Goal: Information Seeking & Learning: Learn about a topic

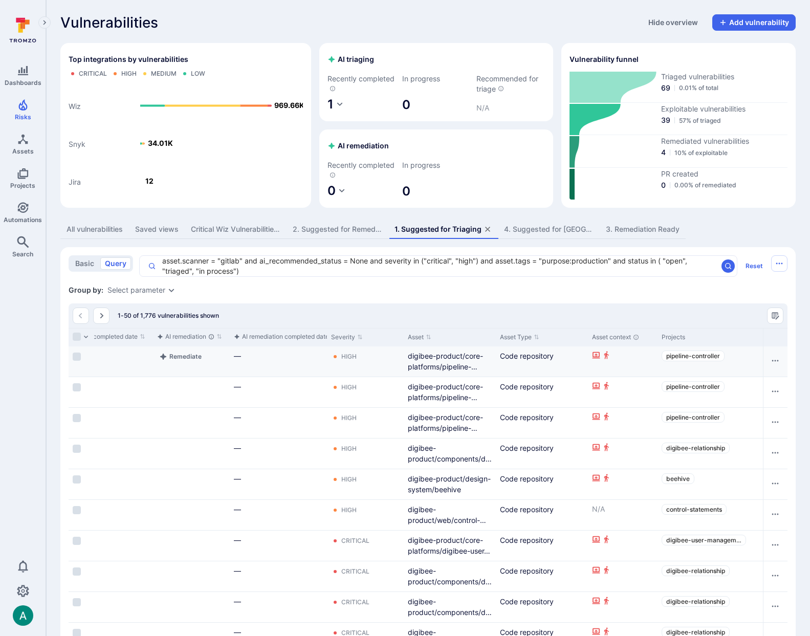
scroll to position [0, 485]
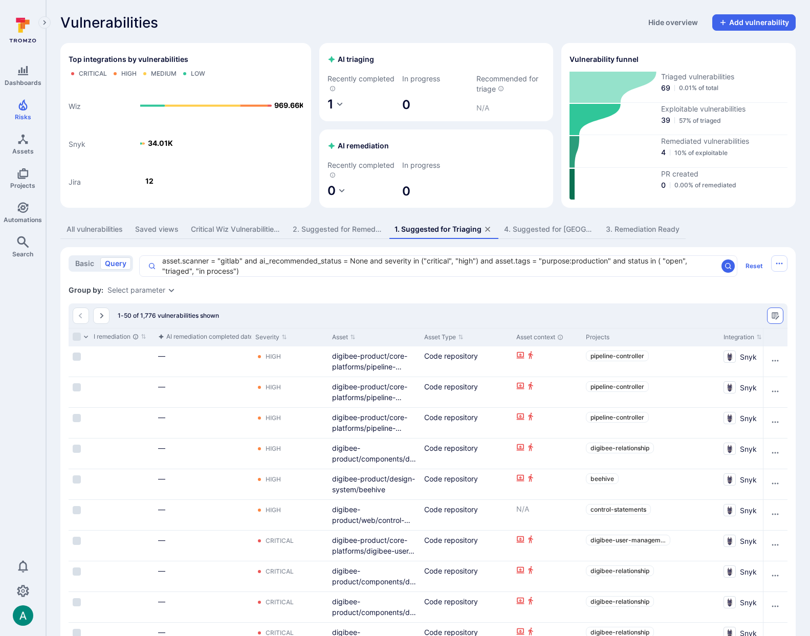
click at [776, 318] on icon "Manage columns" at bounding box center [775, 315] width 7 height 7
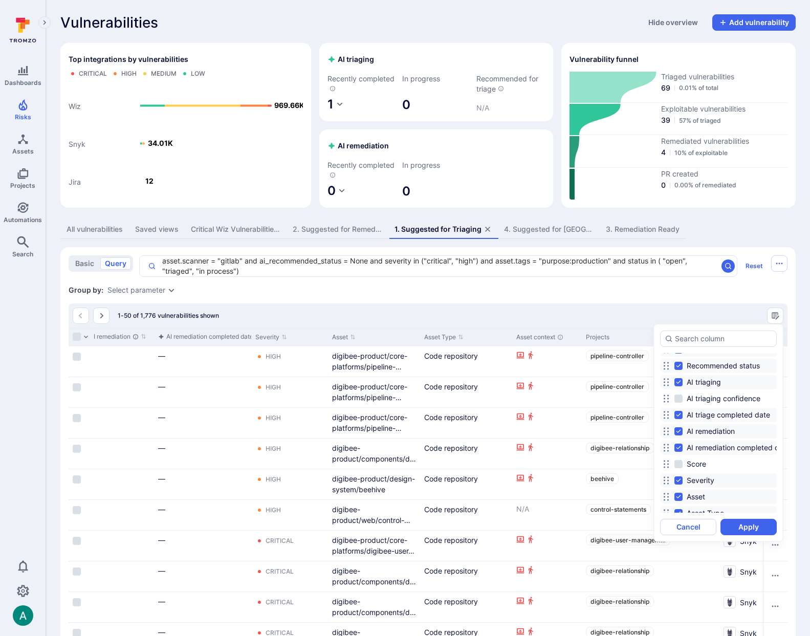
scroll to position [39, 0]
click at [694, 464] on span "Score" at bounding box center [696, 463] width 19 height 10
click at [682, 464] on input "Score" at bounding box center [678, 463] width 8 height 8
checkbox input "true"
click at [750, 528] on button "Apply" at bounding box center [748, 527] width 56 height 16
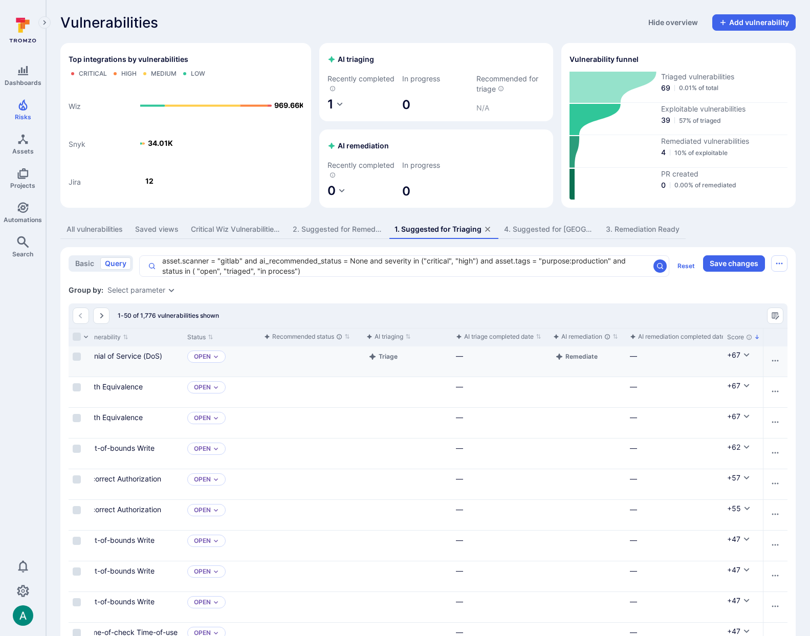
scroll to position [0, 0]
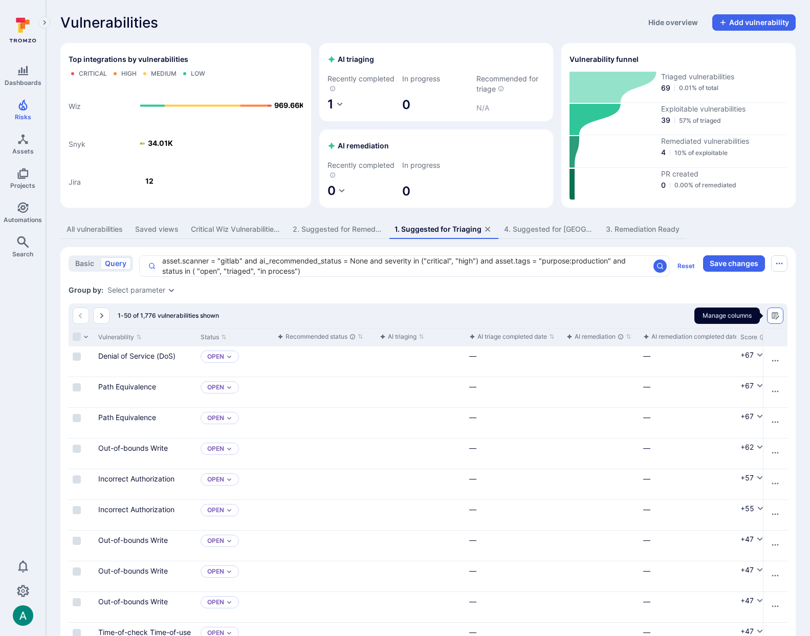
click at [773, 318] on icon "Manage columns" at bounding box center [775, 315] width 7 height 7
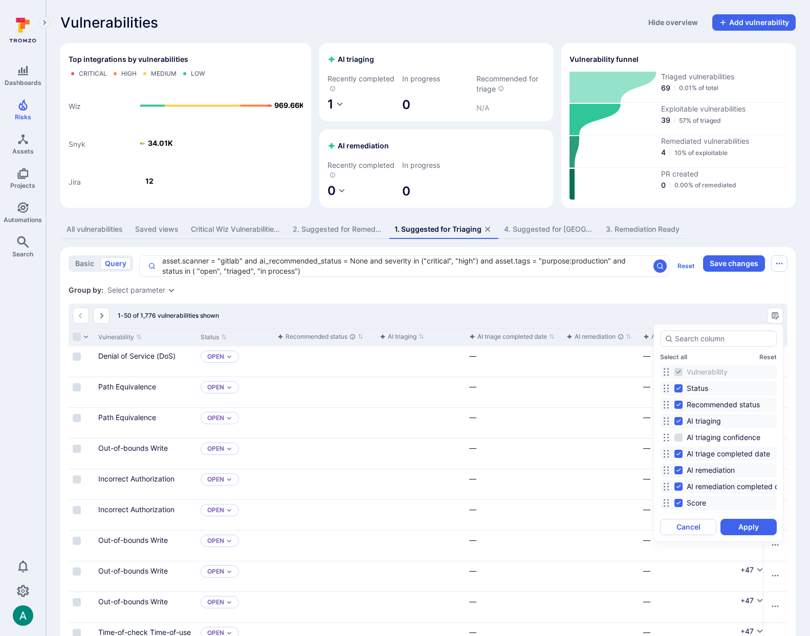
drag, startPoint x: 41, startPoint y: 588, endPoint x: 19, endPoint y: 590, distance: 22.6
click at [38, 589] on div at bounding box center [405, 318] width 810 height 636
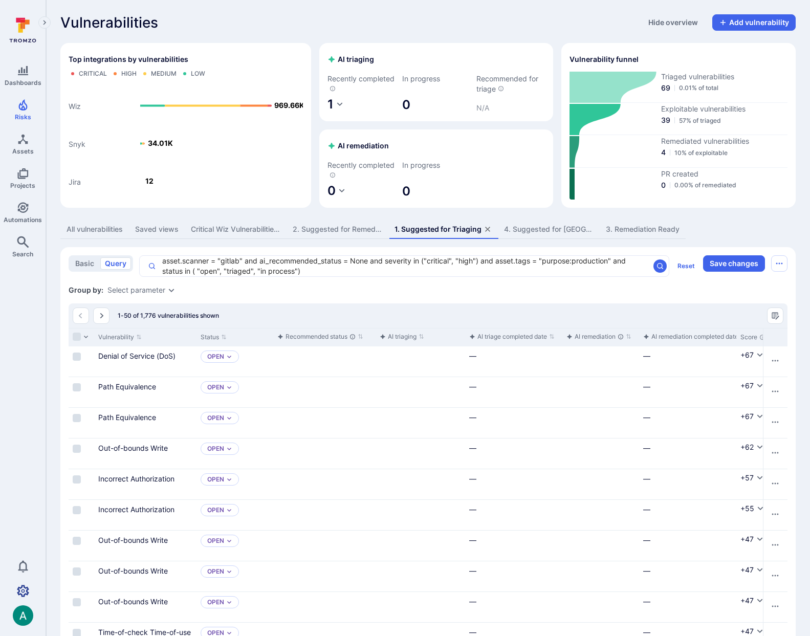
drag, startPoint x: 46, startPoint y: 580, endPoint x: 19, endPoint y: 588, distance: 28.5
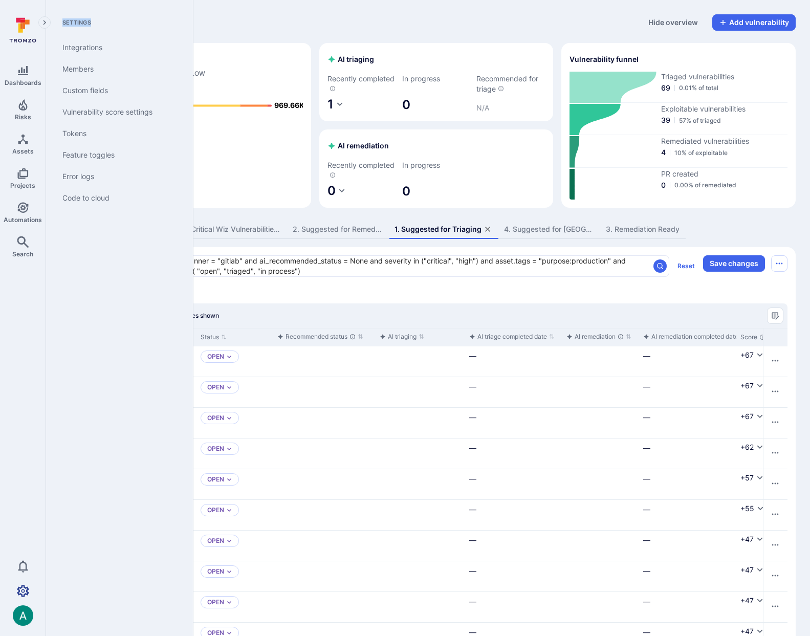
click at [19, 588] on icon "Settings" at bounding box center [23, 591] width 12 height 12
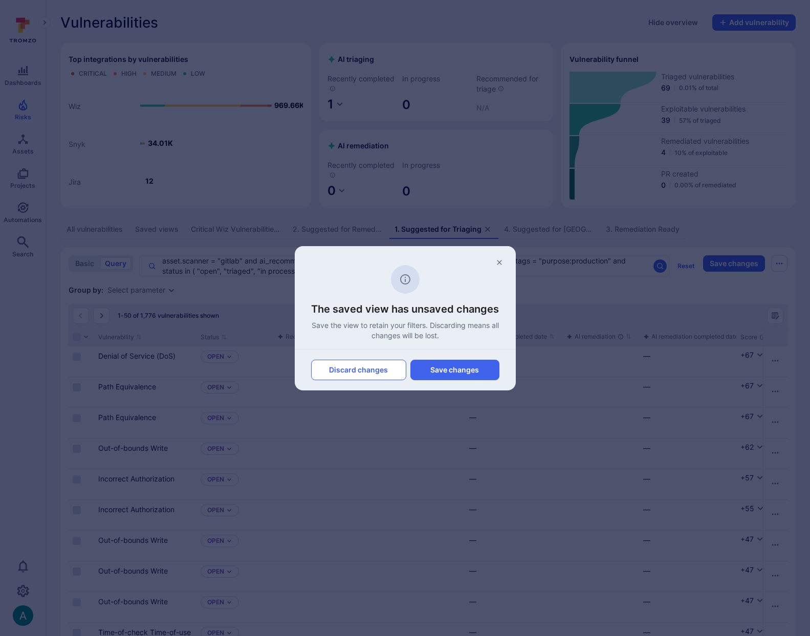
click at [381, 371] on button "Discard changes" at bounding box center [358, 370] width 95 height 20
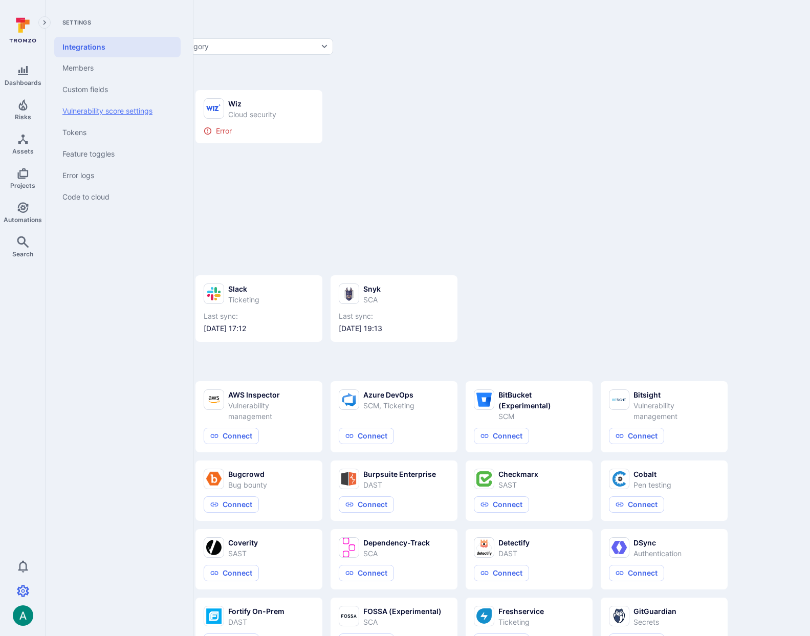
click at [94, 108] on link "Vulnerability score settings" at bounding box center [117, 110] width 126 height 21
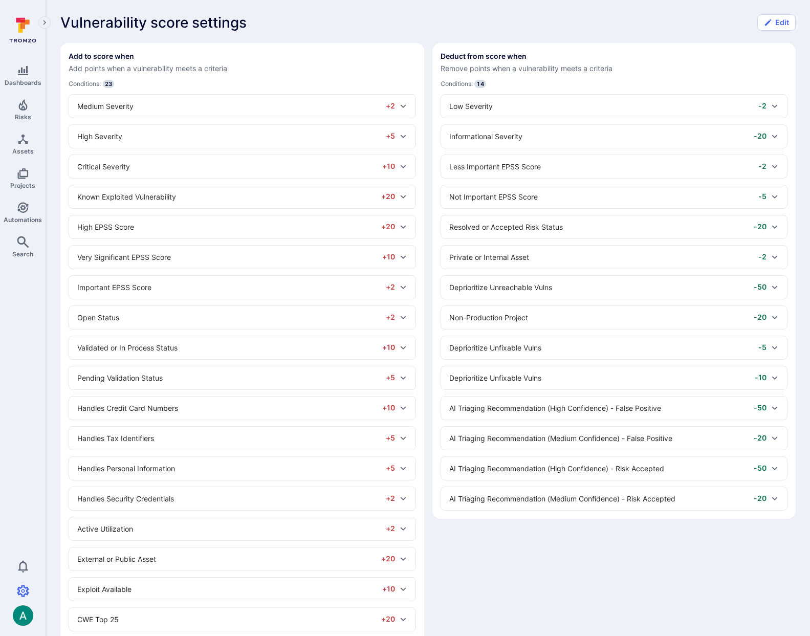
click at [622, 472] on div "AI Triaging Recommendation (High Confidence) - Risk Accepted -50" at bounding box center [608, 468] width 318 height 11
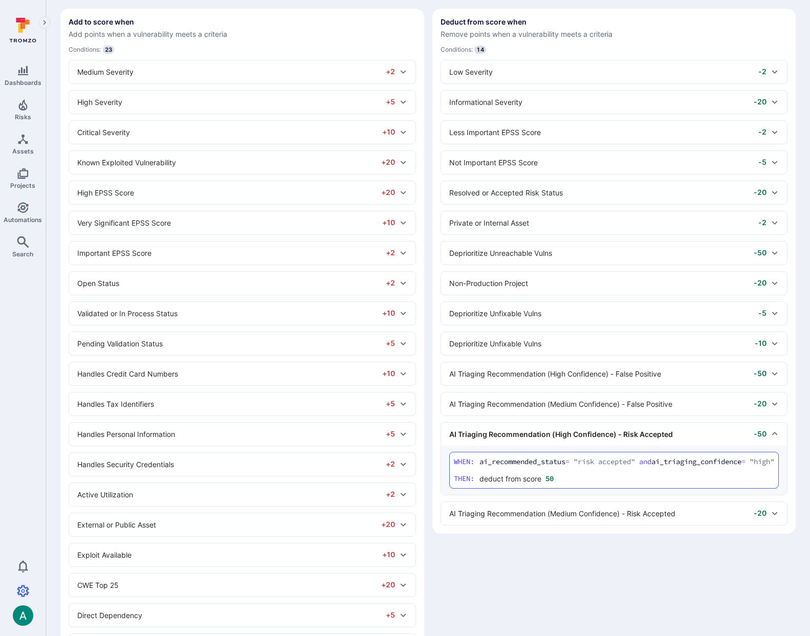
scroll to position [38, 0]
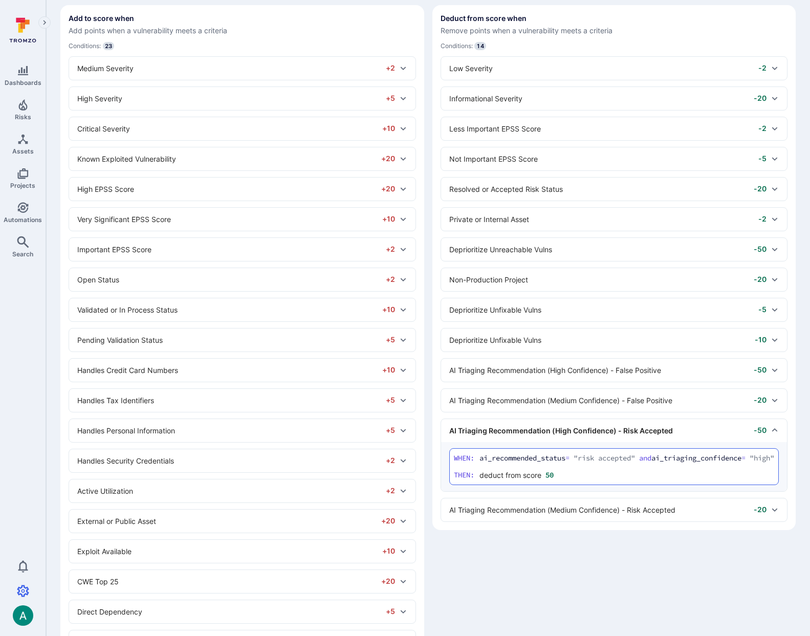
click at [620, 405] on div "AI Triaging Recommendation (Medium Confidence) - False Positive -20" at bounding box center [608, 400] width 318 height 11
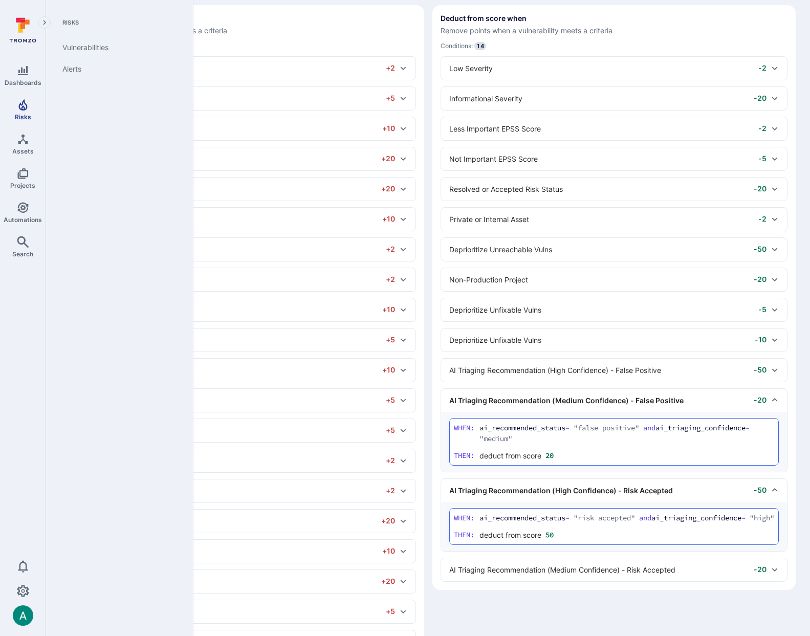
click at [21, 111] on link "Risks" at bounding box center [23, 110] width 46 height 30
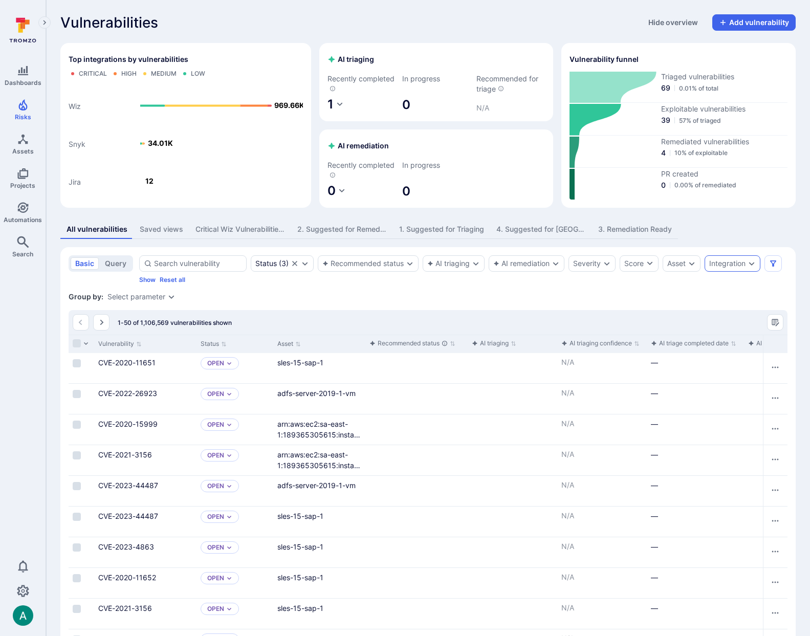
click at [733, 262] on div "Integration" at bounding box center [727, 263] width 36 height 8
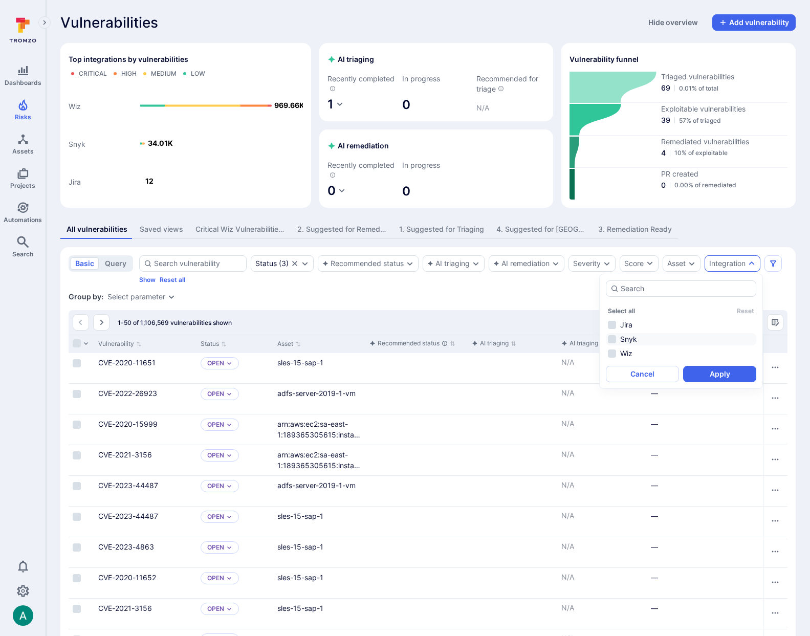
click at [625, 342] on li "Snyk" at bounding box center [681, 339] width 150 height 12
click at [712, 371] on button "Apply" at bounding box center [719, 374] width 73 height 16
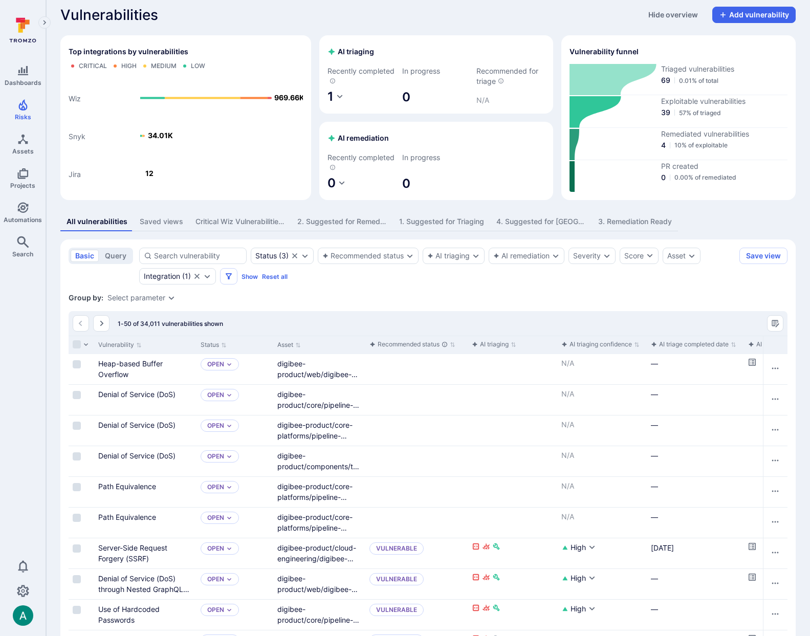
scroll to position [9, 0]
click at [166, 295] on div "Select parameter" at bounding box center [141, 297] width 68 height 8
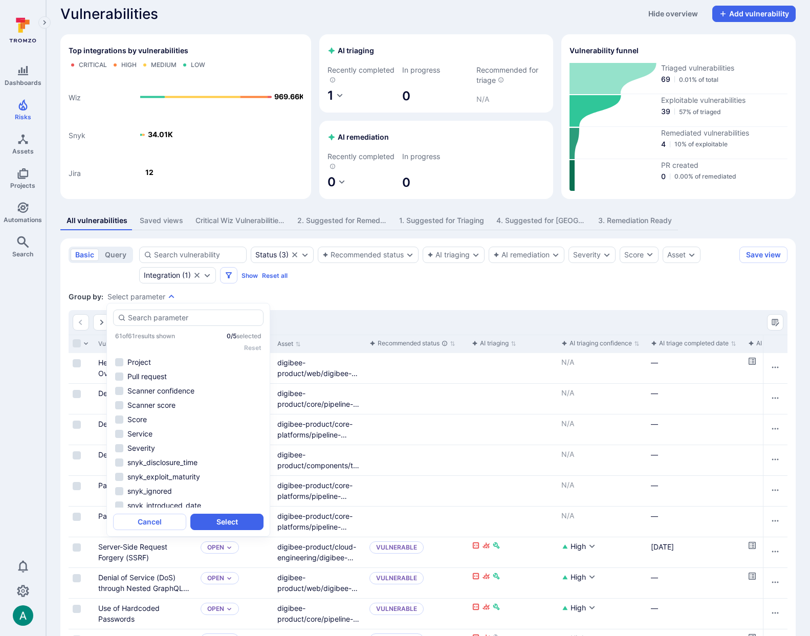
scroll to position [554, 0]
click at [168, 466] on li "Vulnerable entity" at bounding box center [188, 467] width 150 height 12
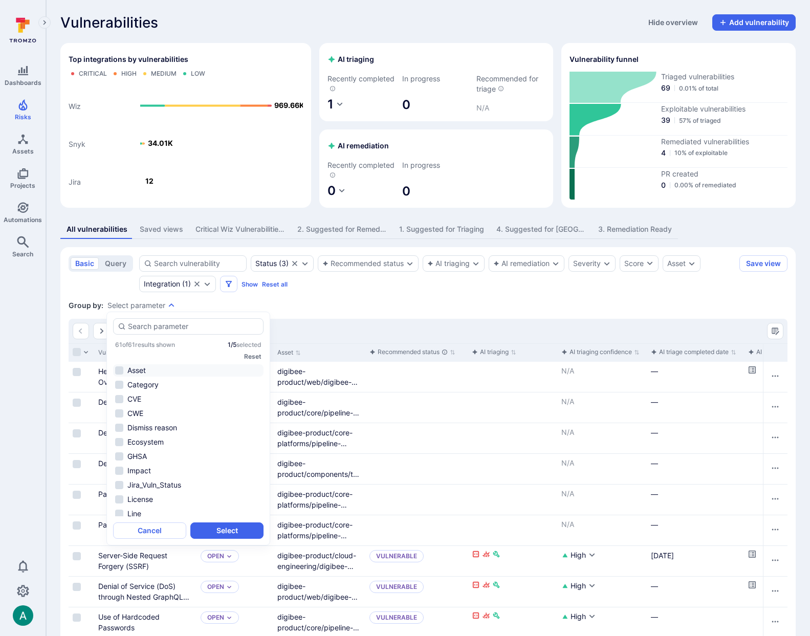
click at [172, 371] on li "Asset" at bounding box center [188, 370] width 150 height 12
click at [238, 536] on button "Select" at bounding box center [226, 530] width 73 height 16
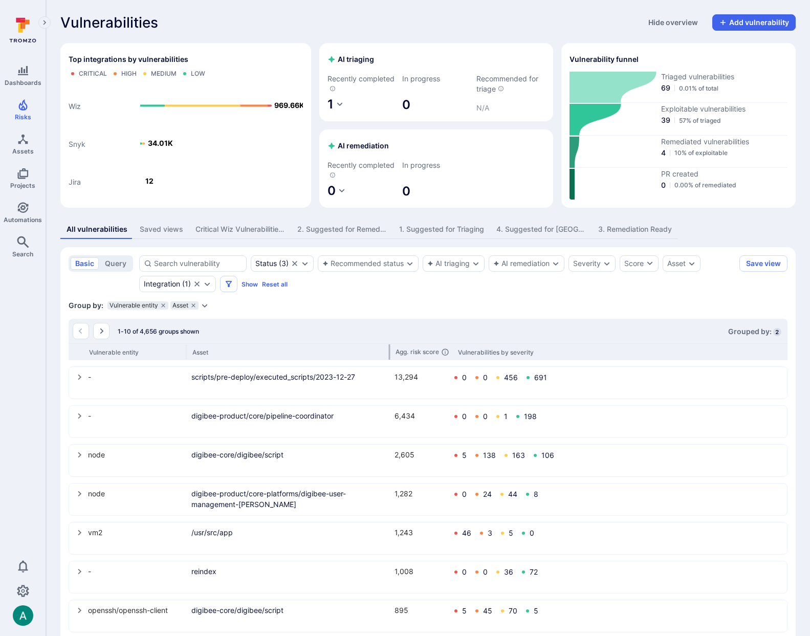
drag, startPoint x: 289, startPoint y: 354, endPoint x: 388, endPoint y: 350, distance: 99.8
click at [389, 350] on div at bounding box center [390, 351] width 2 height 15
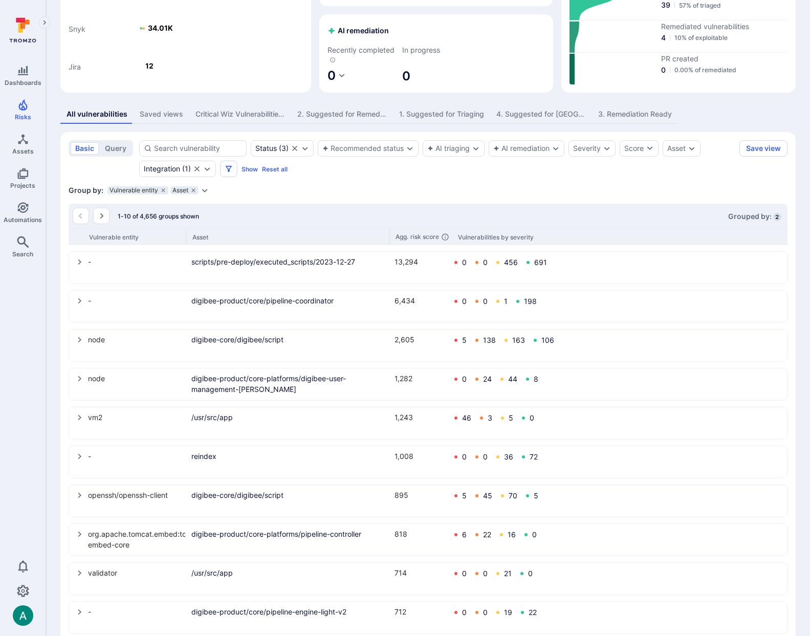
scroll to position [136, 0]
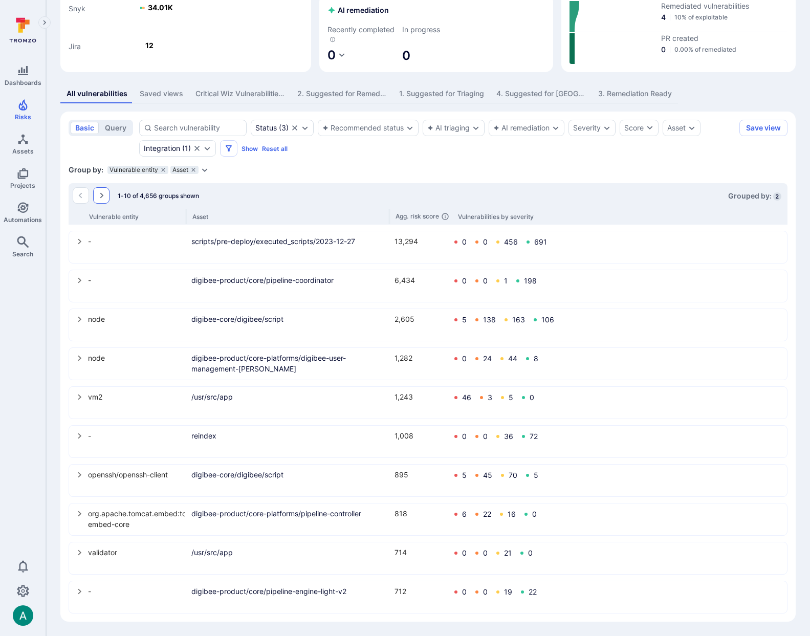
click at [105, 197] on icon "Go to the next page" at bounding box center [101, 195] width 8 height 8
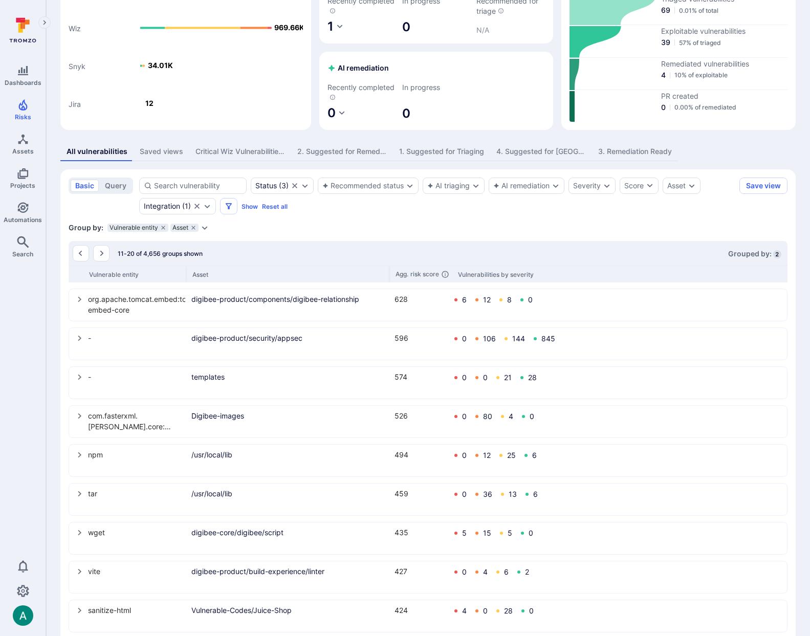
scroll to position [83, 0]
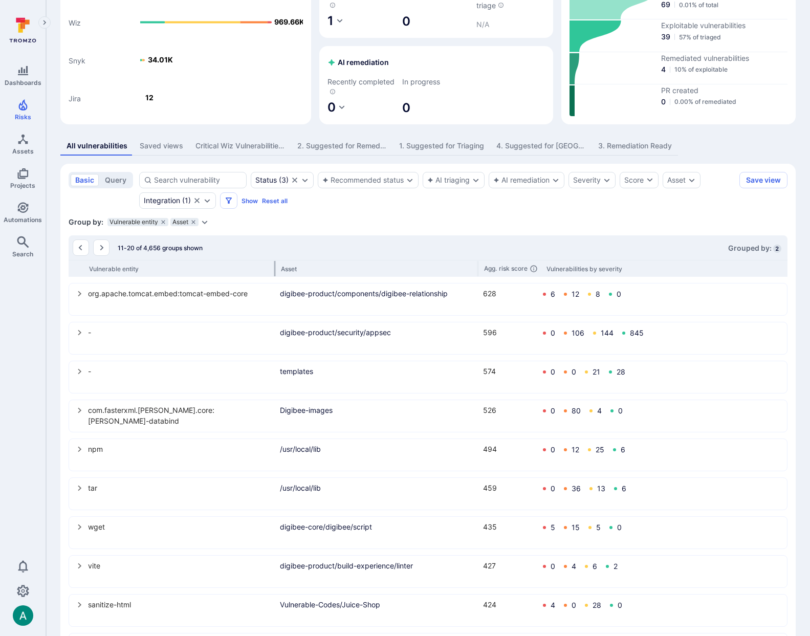
drag, startPoint x: 185, startPoint y: 268, endPoint x: 274, endPoint y: 267, distance: 88.5
click at [274, 267] on div at bounding box center [275, 268] width 2 height 15
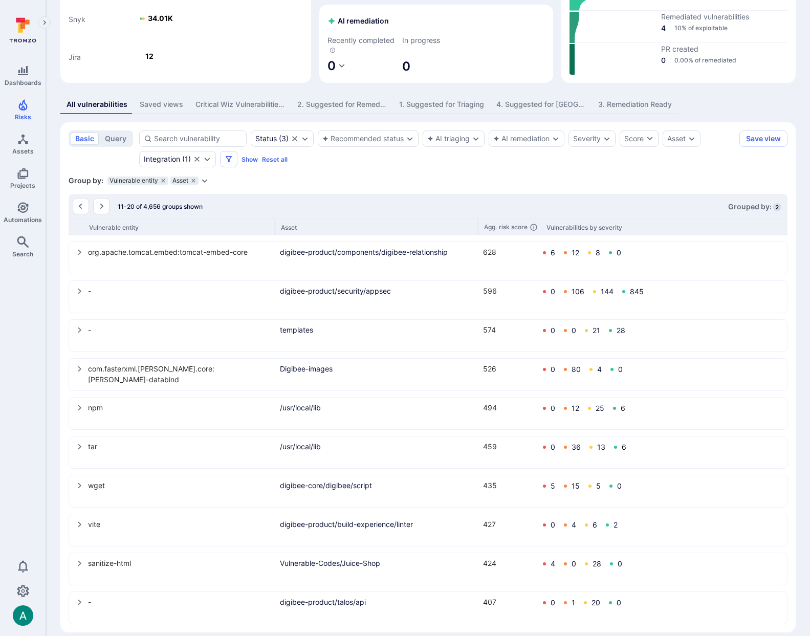
scroll to position [136, 0]
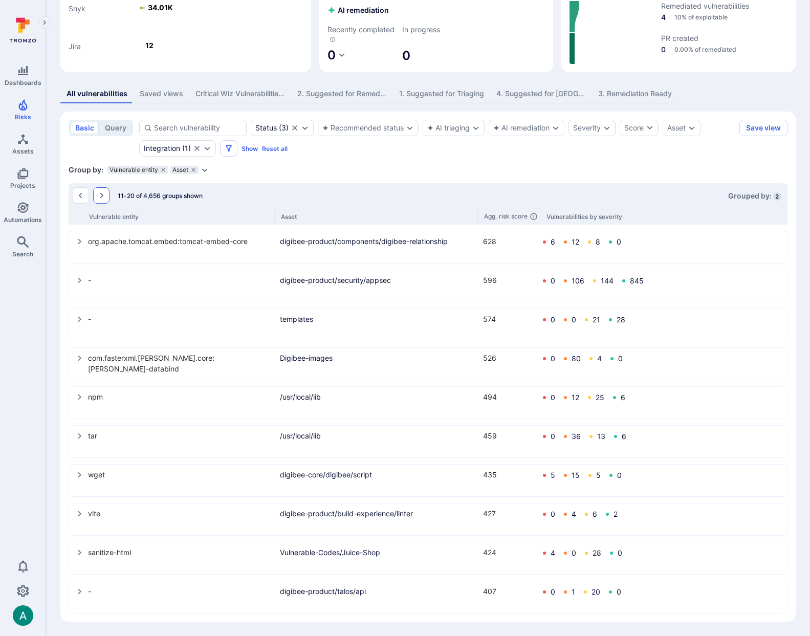
click at [105, 196] on button "Go to the next page" at bounding box center [101, 195] width 16 height 16
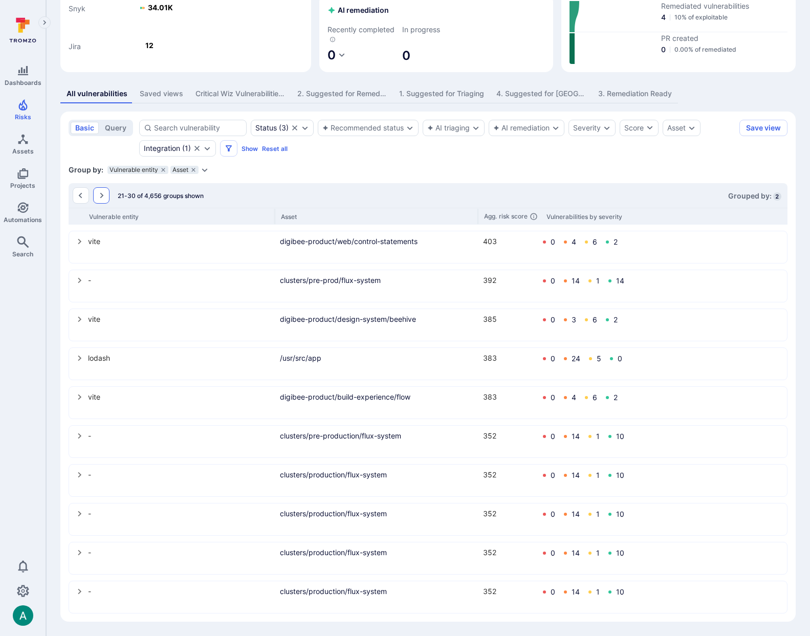
click at [105, 195] on button "Go to the next page" at bounding box center [101, 195] width 16 height 16
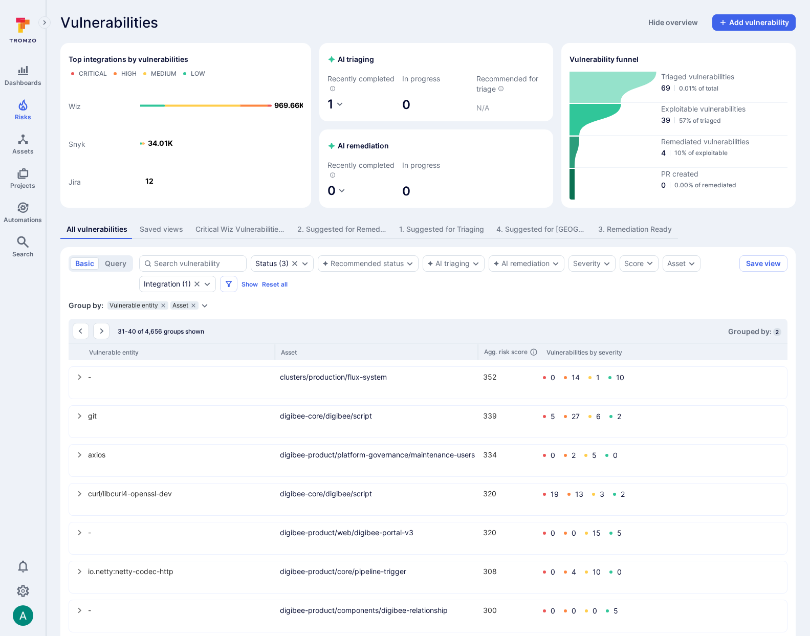
click at [76, 417] on icon "select group" at bounding box center [80, 416] width 8 height 8
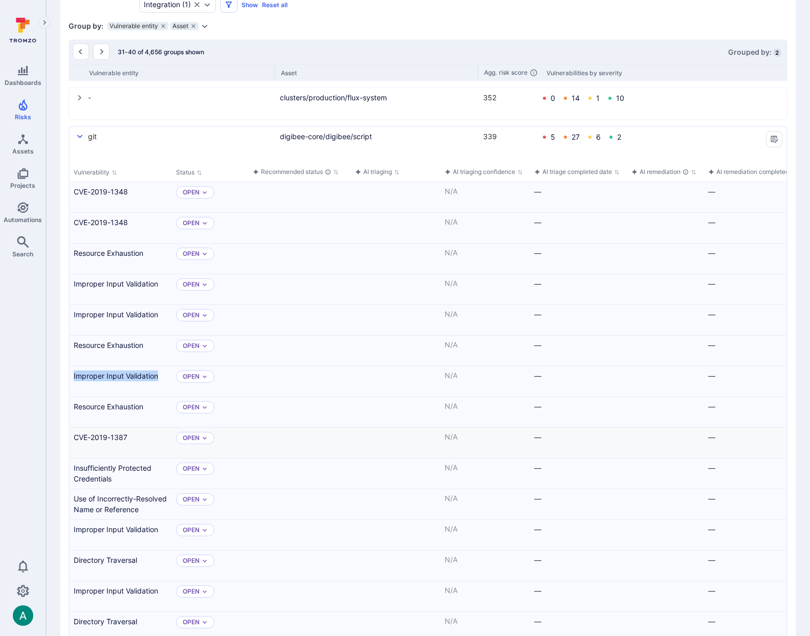
scroll to position [277, 0]
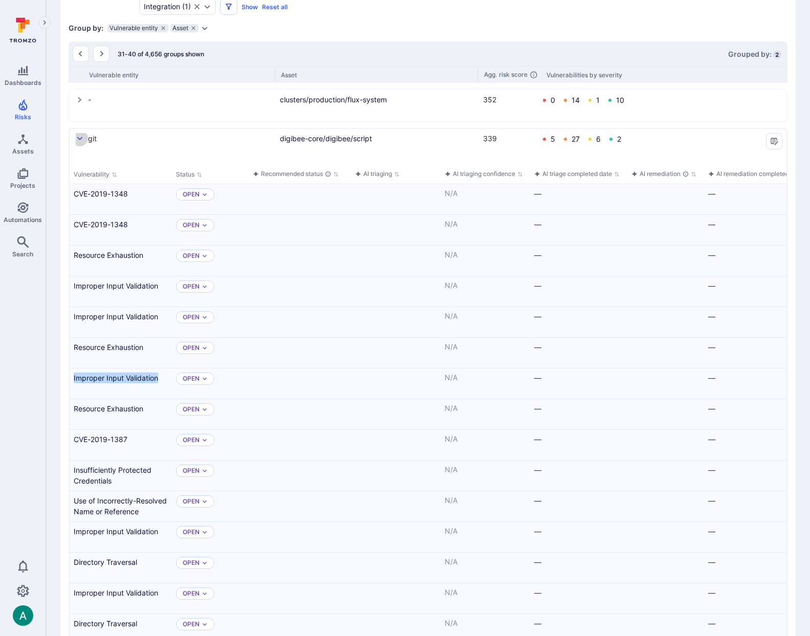
click at [83, 137] on icon "select group" at bounding box center [80, 139] width 8 height 8
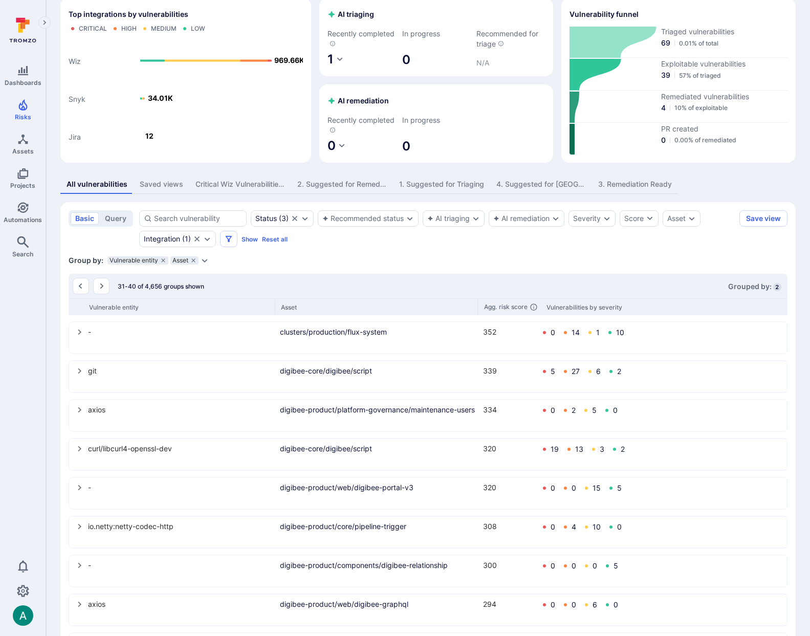
scroll to position [0, 0]
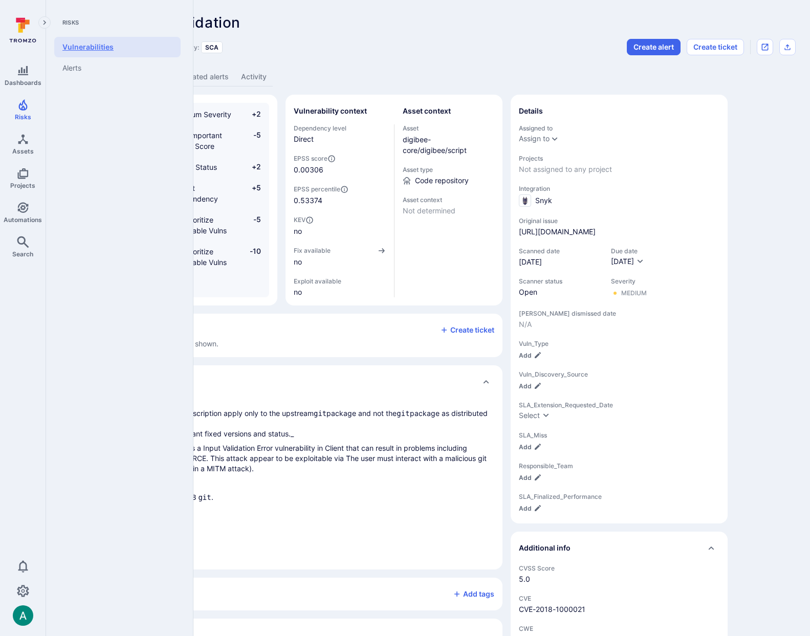
click at [92, 46] on link "Vulnerabilities" at bounding box center [117, 47] width 126 height 20
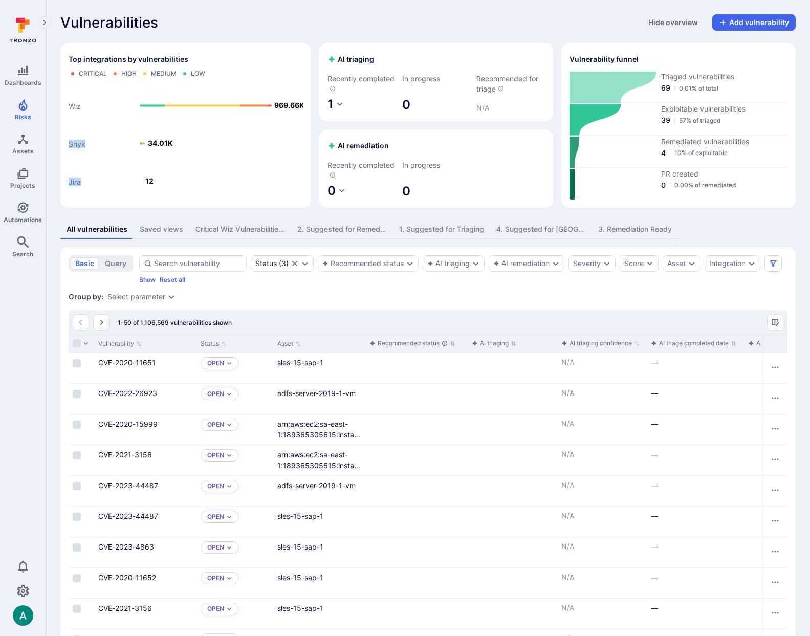
drag, startPoint x: 72, startPoint y: 105, endPoint x: 280, endPoint y: 133, distance: 210.5
click at [236, 130] on icon "Jira Snyk Wiz 12 34.01K 969.66K" at bounding box center [186, 141] width 234 height 118
click at [280, 133] on rect "Top integrations by vulnerabilities bar" at bounding box center [186, 141] width 234 height 118
click at [717, 267] on div "Integration" at bounding box center [727, 263] width 36 height 8
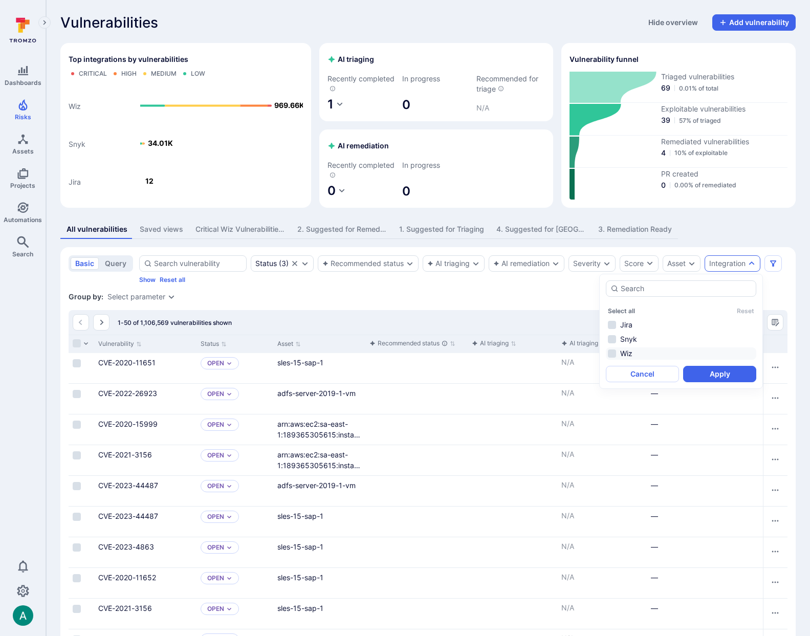
click at [620, 355] on li "Wiz" at bounding box center [681, 353] width 150 height 12
click at [700, 373] on button "Apply" at bounding box center [719, 374] width 73 height 16
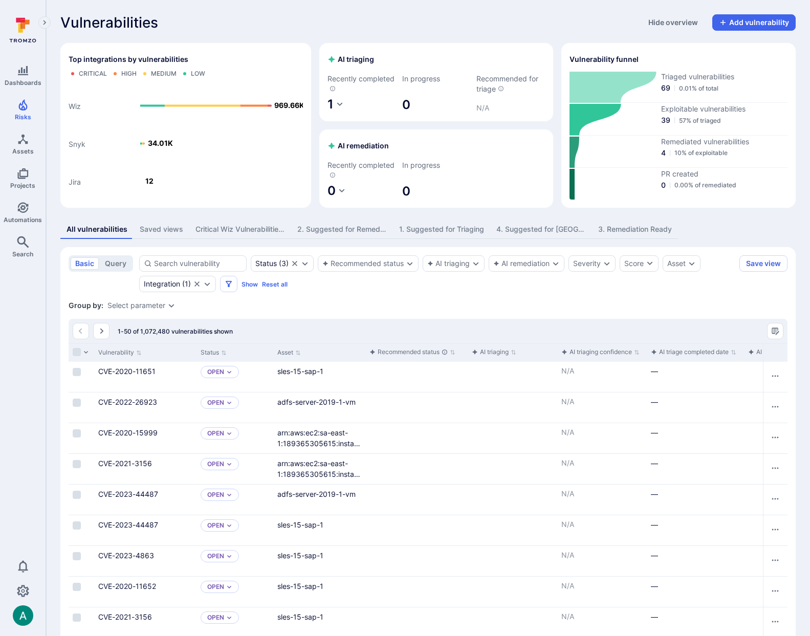
click at [136, 306] on div "Select parameter" at bounding box center [136, 305] width 58 height 8
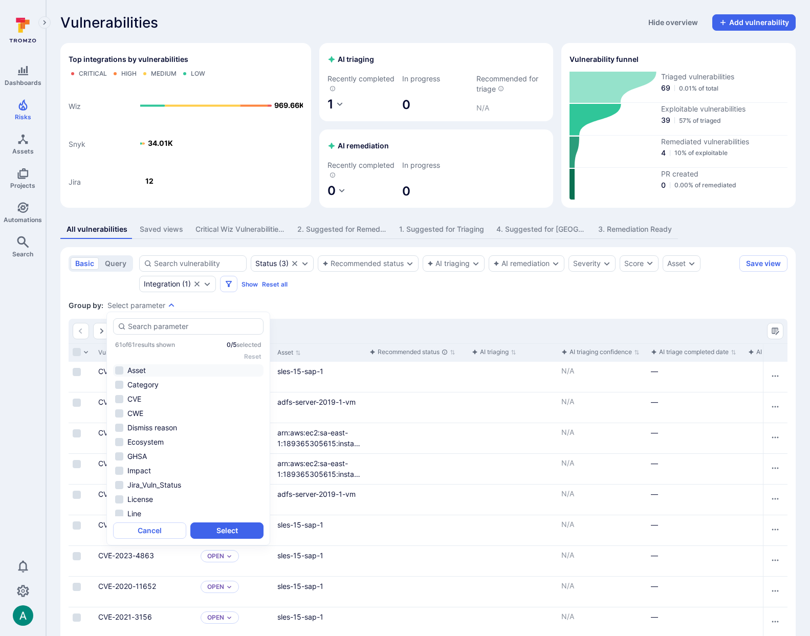
click at [136, 369] on li "Asset" at bounding box center [188, 370] width 150 height 12
click at [159, 431] on li "Summary" at bounding box center [188, 431] width 150 height 12
click at [246, 532] on button "Select" at bounding box center [226, 530] width 73 height 16
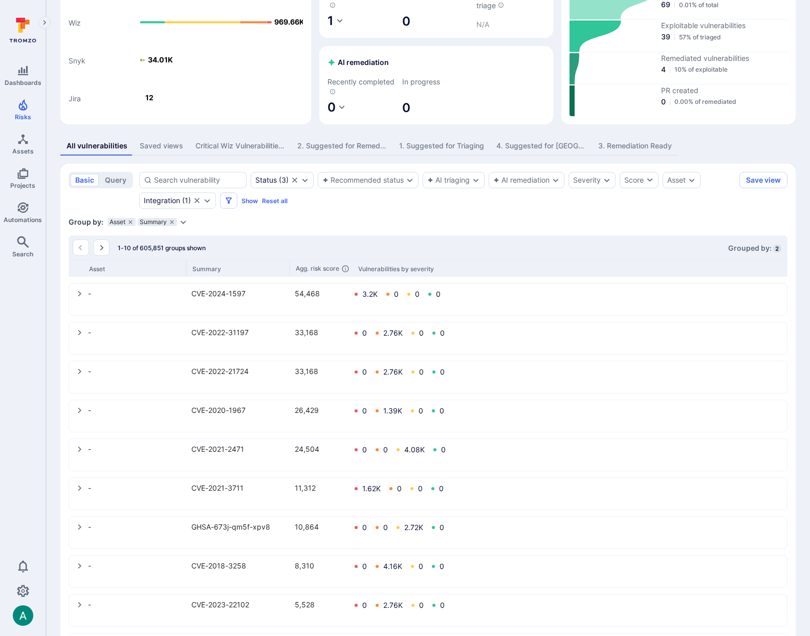
scroll to position [136, 0]
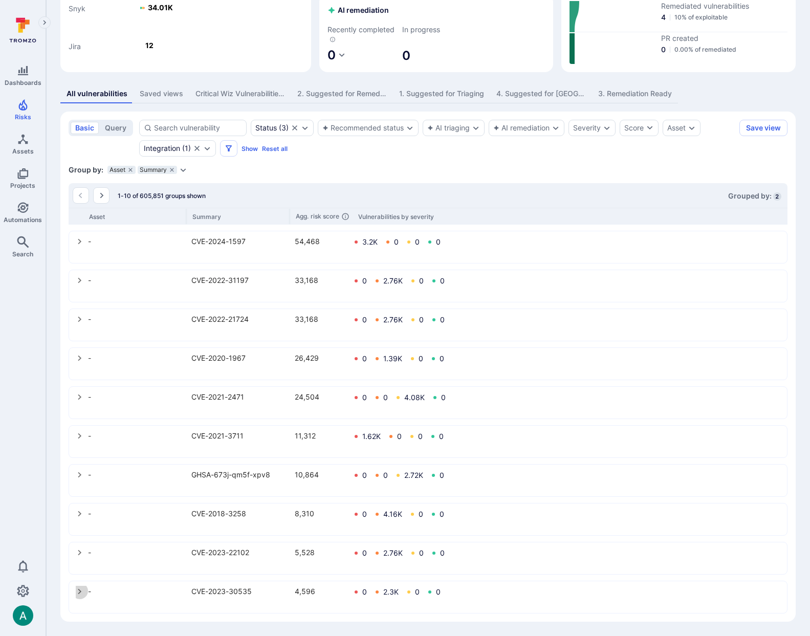
click at [80, 589] on icon "select group" at bounding box center [80, 591] width 8 height 8
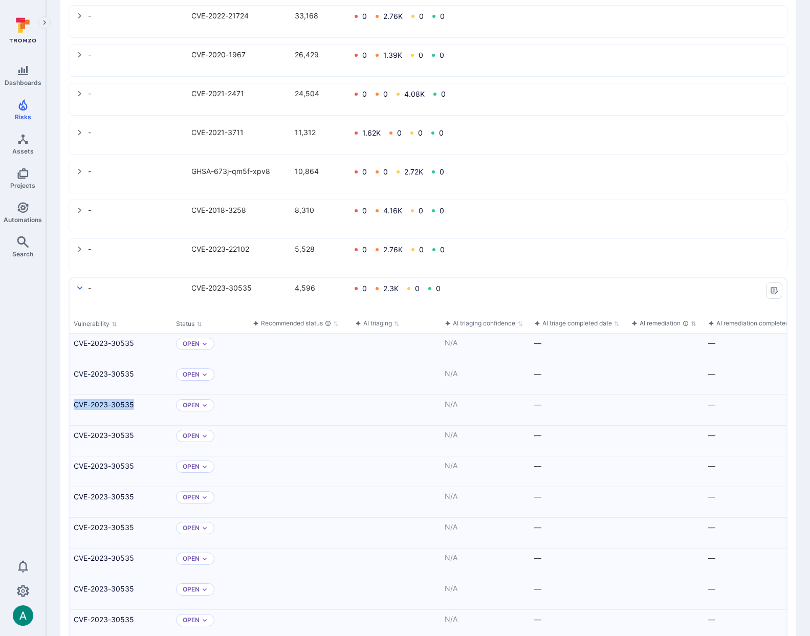
scroll to position [0, 0]
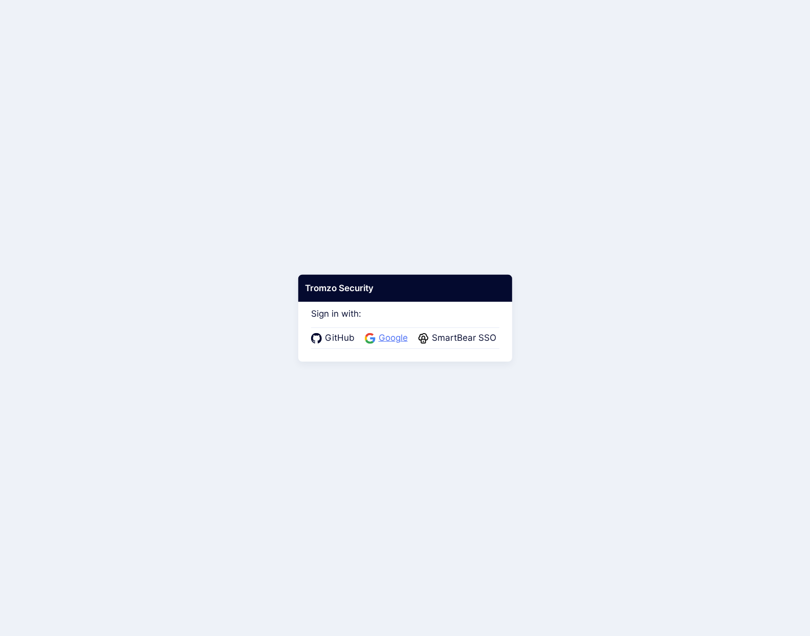
click at [387, 339] on span "Google" at bounding box center [393, 338] width 35 height 13
